Goal: Navigation & Orientation: Understand site structure

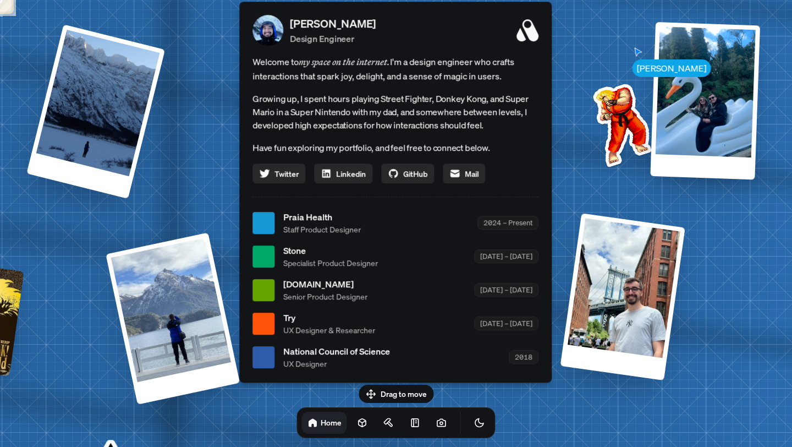
drag, startPoint x: 394, startPoint y: 388, endPoint x: 299, endPoint y: 361, distance: 99.5
click at [293, 0] on body "Andre Andre Souza Design Engineer Welcome to my space on the internet. I'm a de…" at bounding box center [396, 0] width 792 height 0
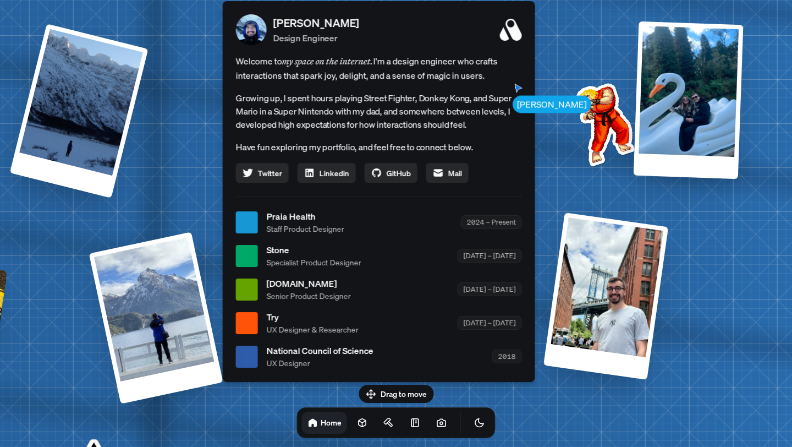
drag, startPoint x: 430, startPoint y: 321, endPoint x: 300, endPoint y: 318, distance: 130.4
click at [300, 318] on div "Try UX Designer & Researcher 2018 – 2019" at bounding box center [394, 322] width 255 height 25
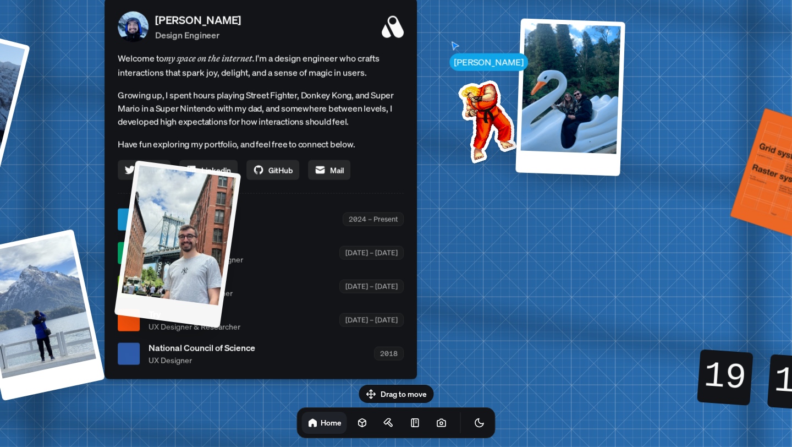
drag, startPoint x: 529, startPoint y: 314, endPoint x: 243, endPoint y: 306, distance: 286.2
click at [239, 306] on div at bounding box center [177, 243] width 127 height 167
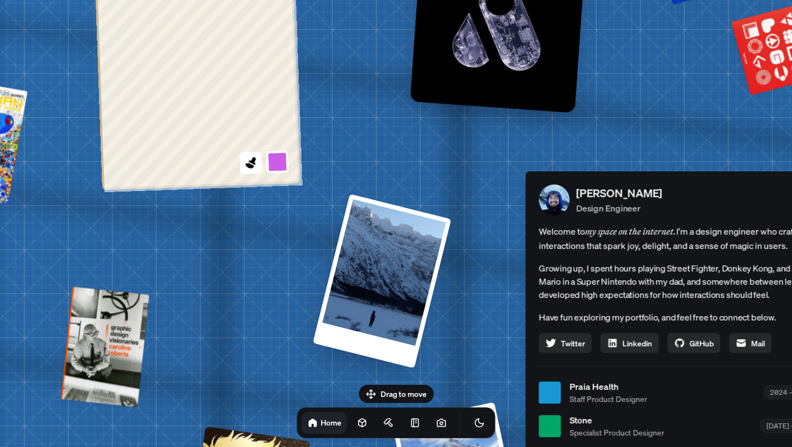
drag, startPoint x: 282, startPoint y: 273, endPoint x: 672, endPoint y: 427, distance: 419.4
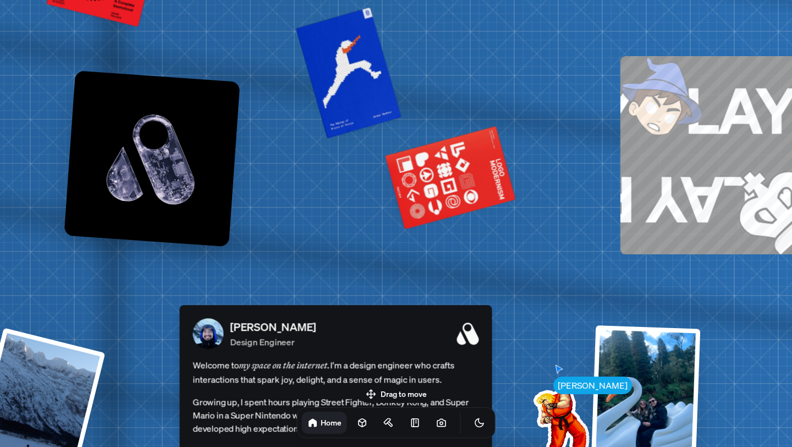
drag, startPoint x: 547, startPoint y: 124, endPoint x: 253, endPoint y: 239, distance: 316.7
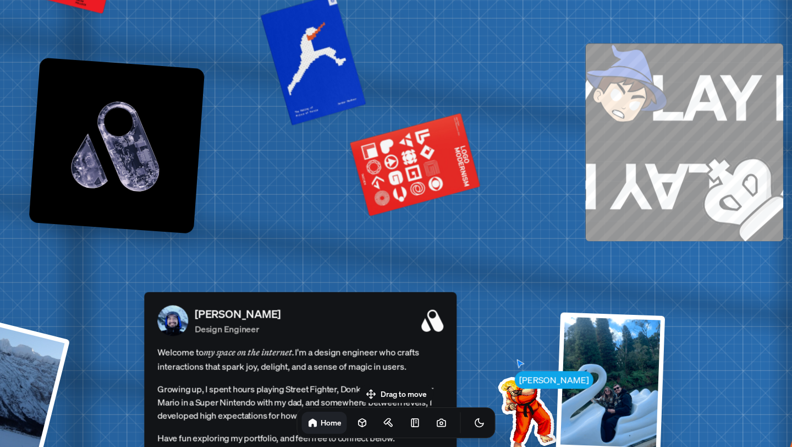
drag, startPoint x: 538, startPoint y: 215, endPoint x: 256, endPoint y: 54, distance: 324.3
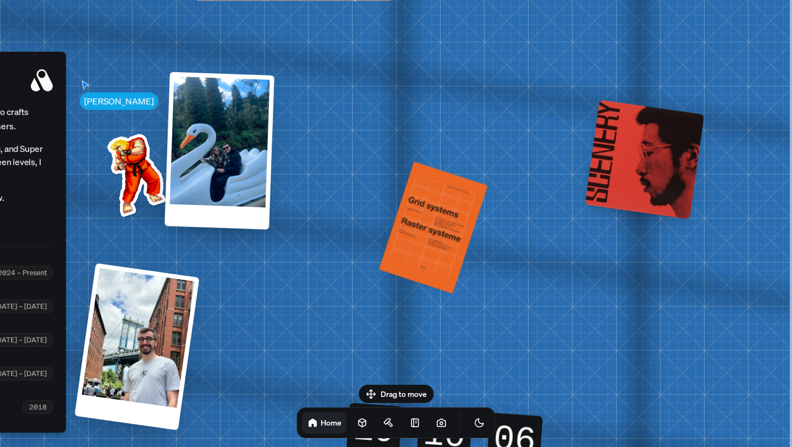
drag, startPoint x: 587, startPoint y: 216, endPoint x: 452, endPoint y: 123, distance: 163.4
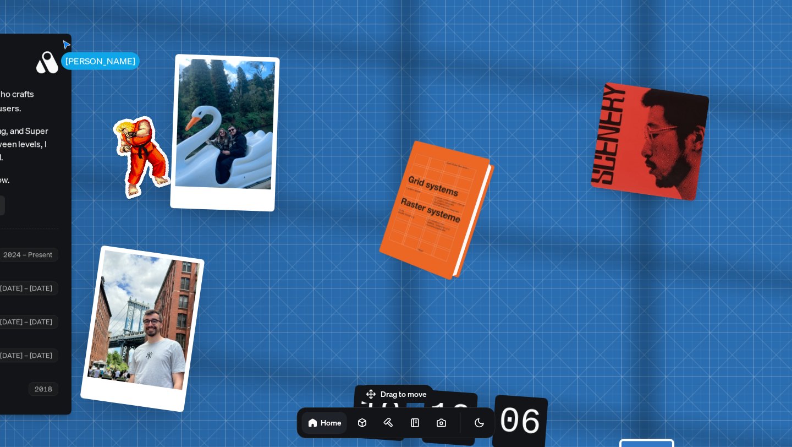
drag, startPoint x: 447, startPoint y: 201, endPoint x: 698, endPoint y: 114, distance: 265.2
click at [493, 144] on div at bounding box center [439, 211] width 108 height 135
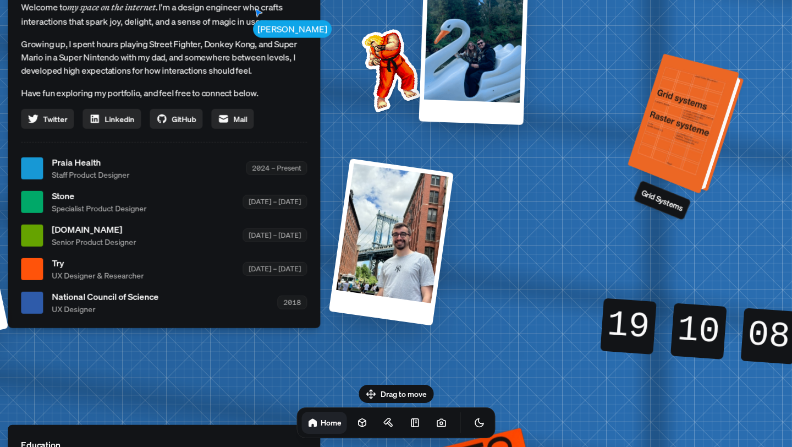
click at [694, 133] on div at bounding box center [688, 124] width 108 height 135
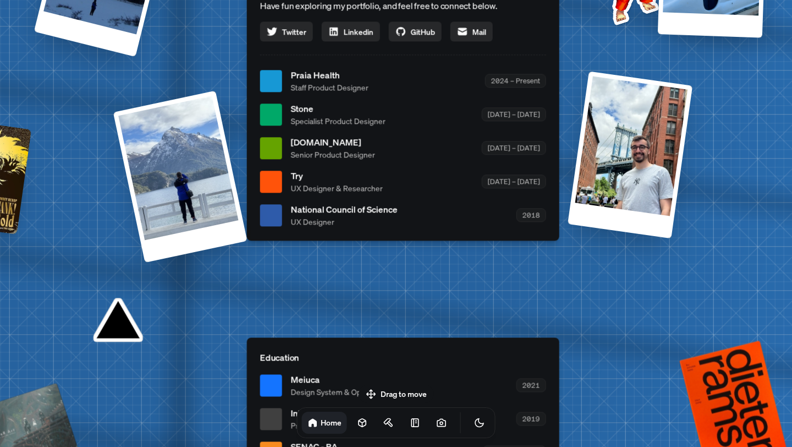
drag, startPoint x: 534, startPoint y: 192, endPoint x: 778, endPoint y: 130, distance: 252.1
click at [780, 130] on div "Andre Andre Souza Design Engineer Welcome to my space on the internet. I'm a de…" at bounding box center [405, 80] width 1646 height 1441
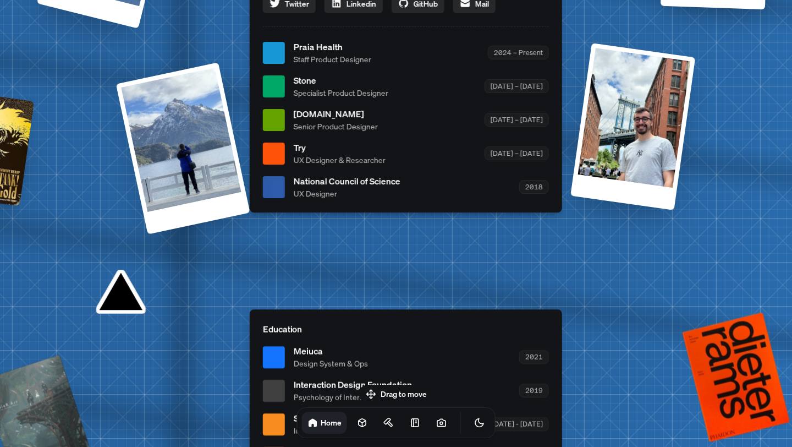
drag, startPoint x: 537, startPoint y: 252, endPoint x: 464, endPoint y: 128, distance: 143.5
click at [463, 131] on div "Andre Andre Souza Design Engineer Welcome to my space on the internet. I'm a de…" at bounding box center [408, 52] width 1646 height 1441
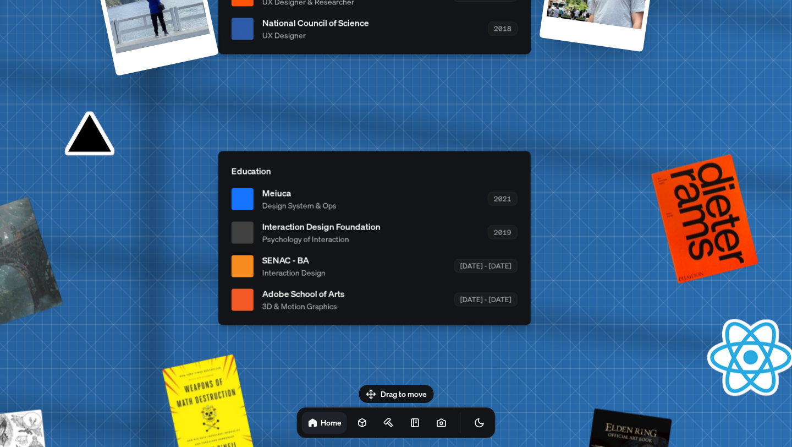
drag, startPoint x: 539, startPoint y: 243, endPoint x: 582, endPoint y: 209, distance: 54.8
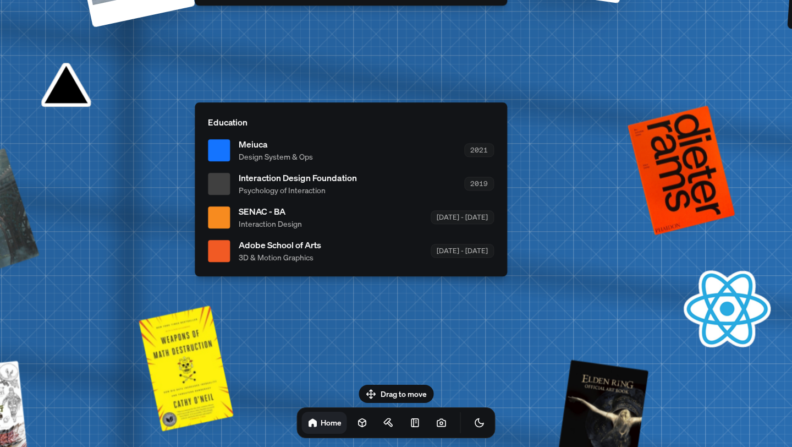
drag, startPoint x: 340, startPoint y: 316, endPoint x: 303, endPoint y: 295, distance: 42.1
click at [357, 423] on icon at bounding box center [362, 422] width 11 height 11
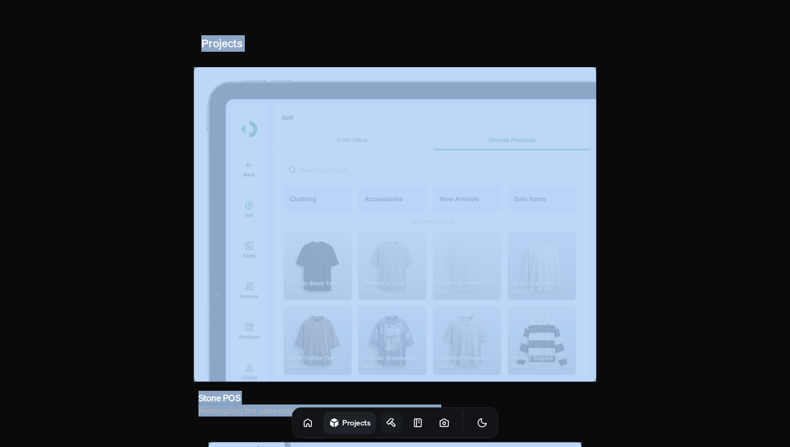
click at [386, 424] on icon at bounding box center [391, 422] width 11 height 11
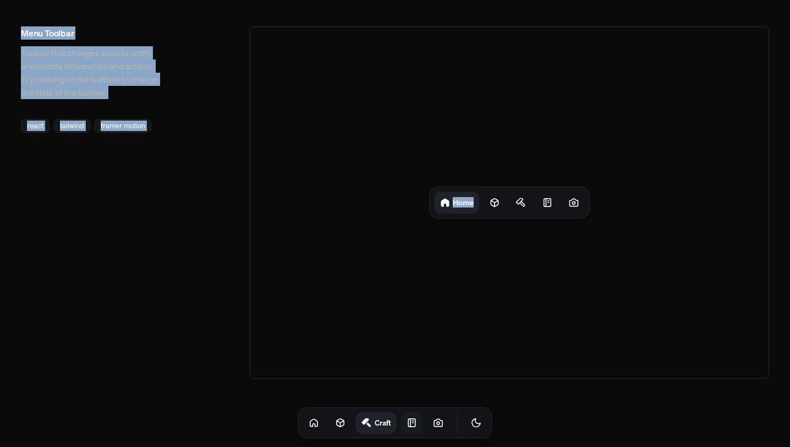
click at [407, 421] on icon at bounding box center [412, 422] width 11 height 11
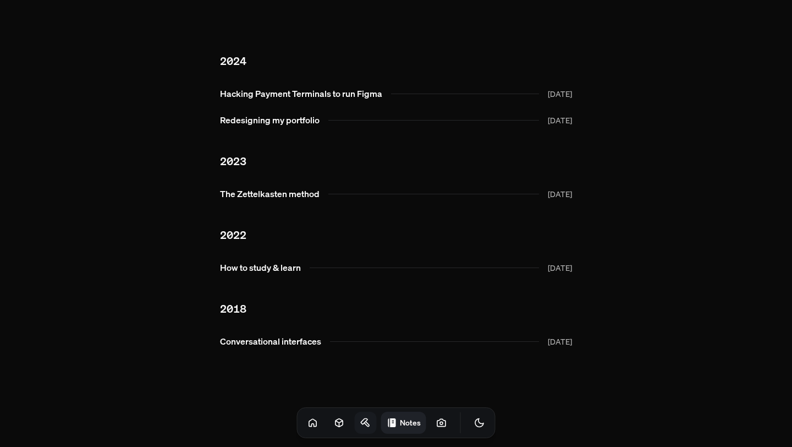
click at [632, 327] on body "2024 Hacking Payment Terminals to run Figma Oct 2024 Redesigning my portfolio S…" at bounding box center [396, 207] width 792 height 414
click at [437, 420] on icon at bounding box center [441, 422] width 8 height 7
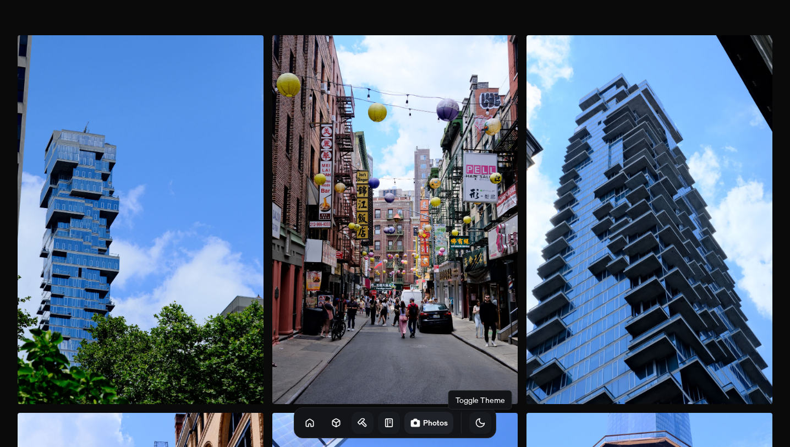
click at [475, 425] on icon "Toggle Theme" at bounding box center [480, 422] width 11 height 11
click at [475, 423] on icon "Toggle Theme" at bounding box center [480, 422] width 11 height 11
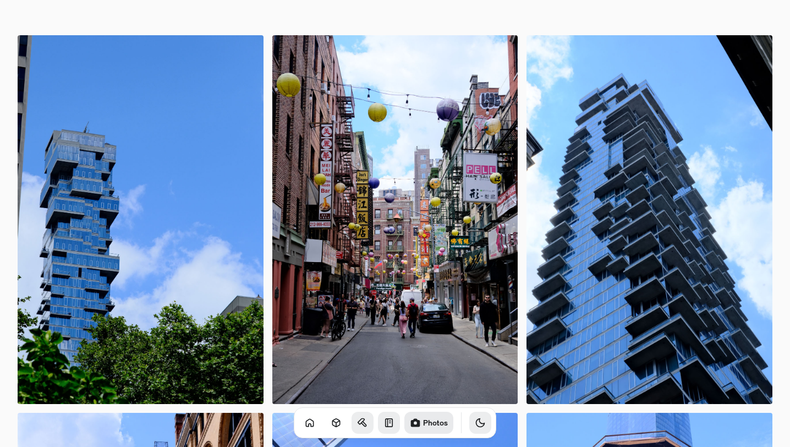
click at [475, 424] on icon "Toggle Theme" at bounding box center [480, 422] width 11 height 11
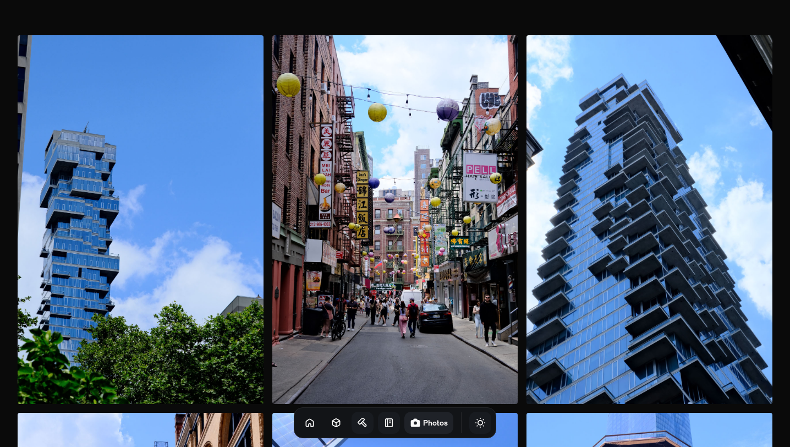
click at [476, 426] on icon "Toggle Theme" at bounding box center [480, 422] width 9 height 9
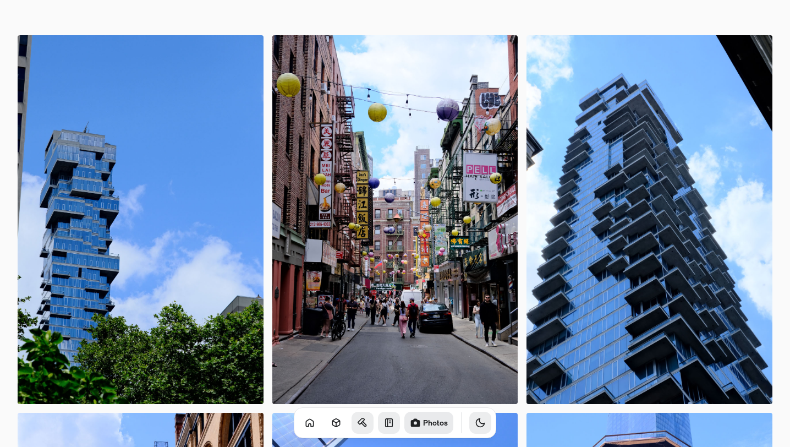
click at [476, 426] on icon "Toggle Theme" at bounding box center [480, 423] width 8 height 8
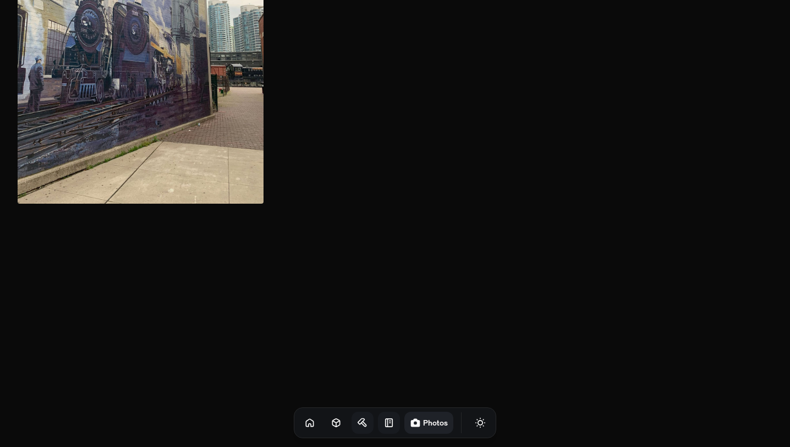
scroll to position [4960, 0]
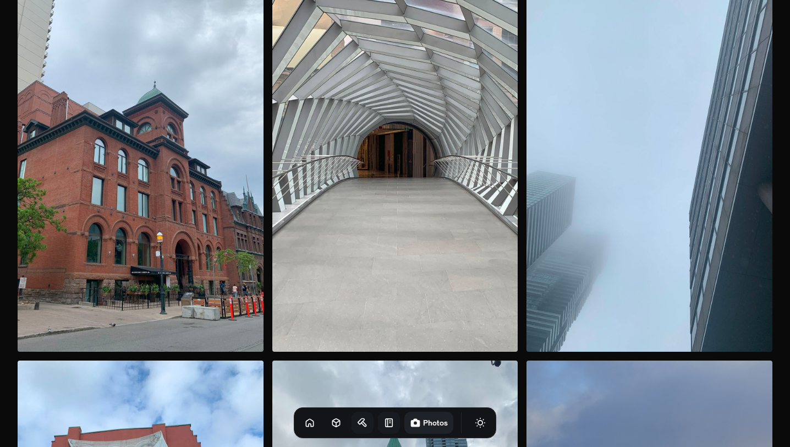
click at [0, 0] on icon "Toggle Audio" at bounding box center [0, 0] width 0 height 0
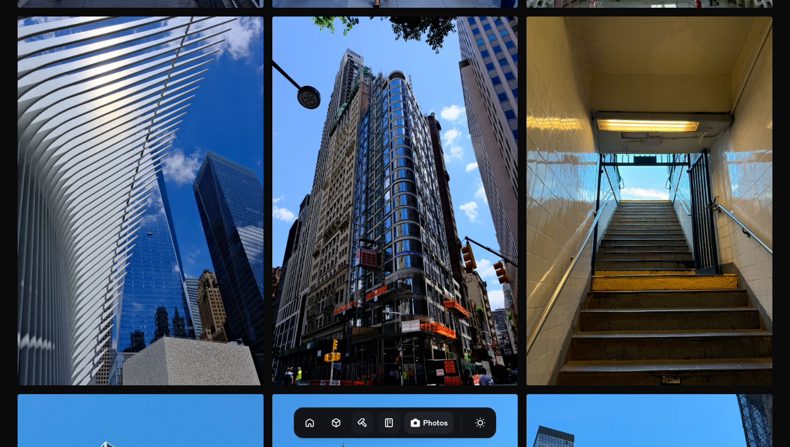
scroll to position [2129, 0]
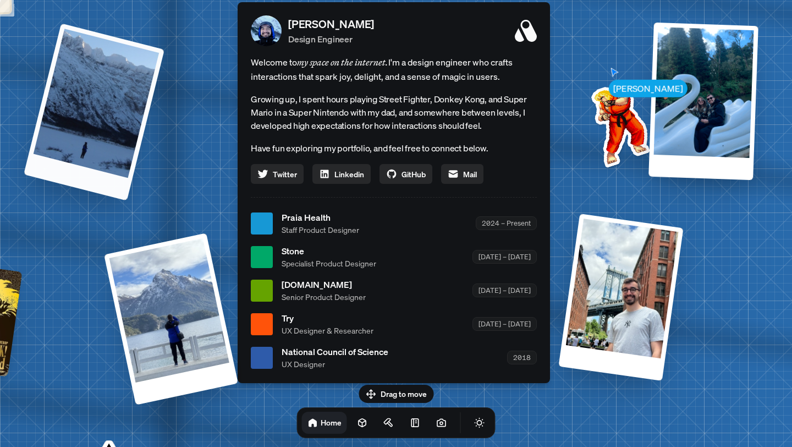
click at [113, 140] on div at bounding box center [94, 111] width 141 height 177
